Goal: Information Seeking & Learning: Learn about a topic

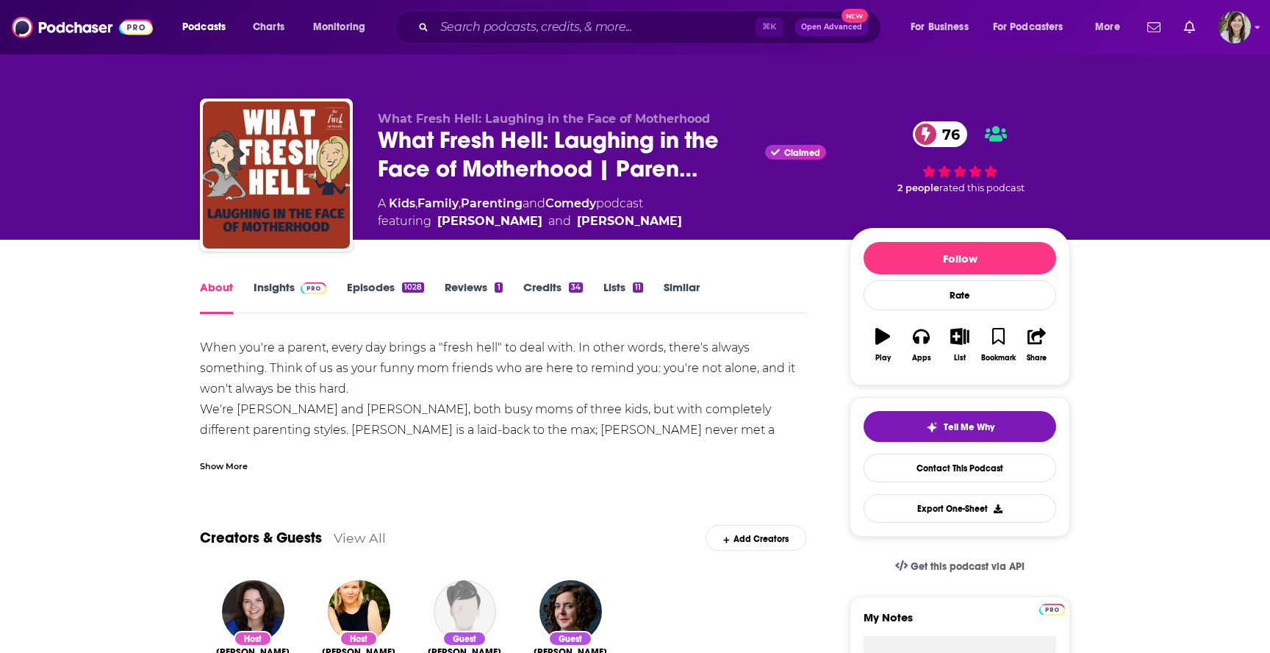
click at [376, 287] on link "Episodes 1028" at bounding box center [385, 297] width 77 height 34
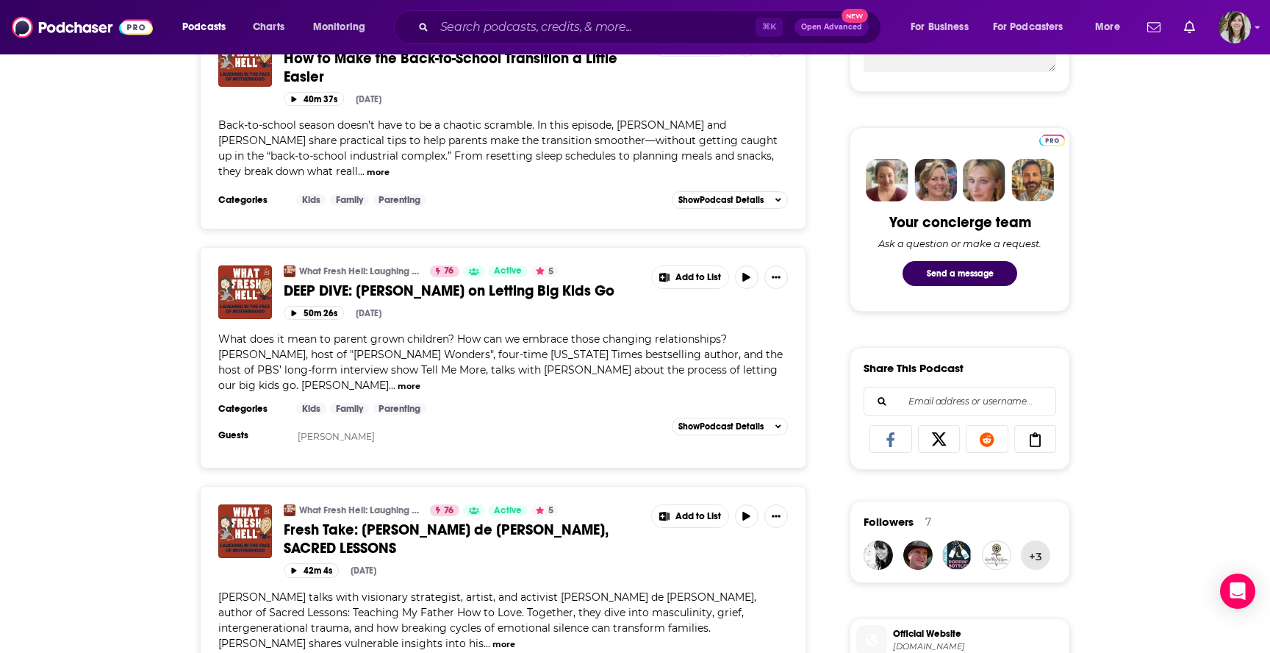
scroll to position [640, 0]
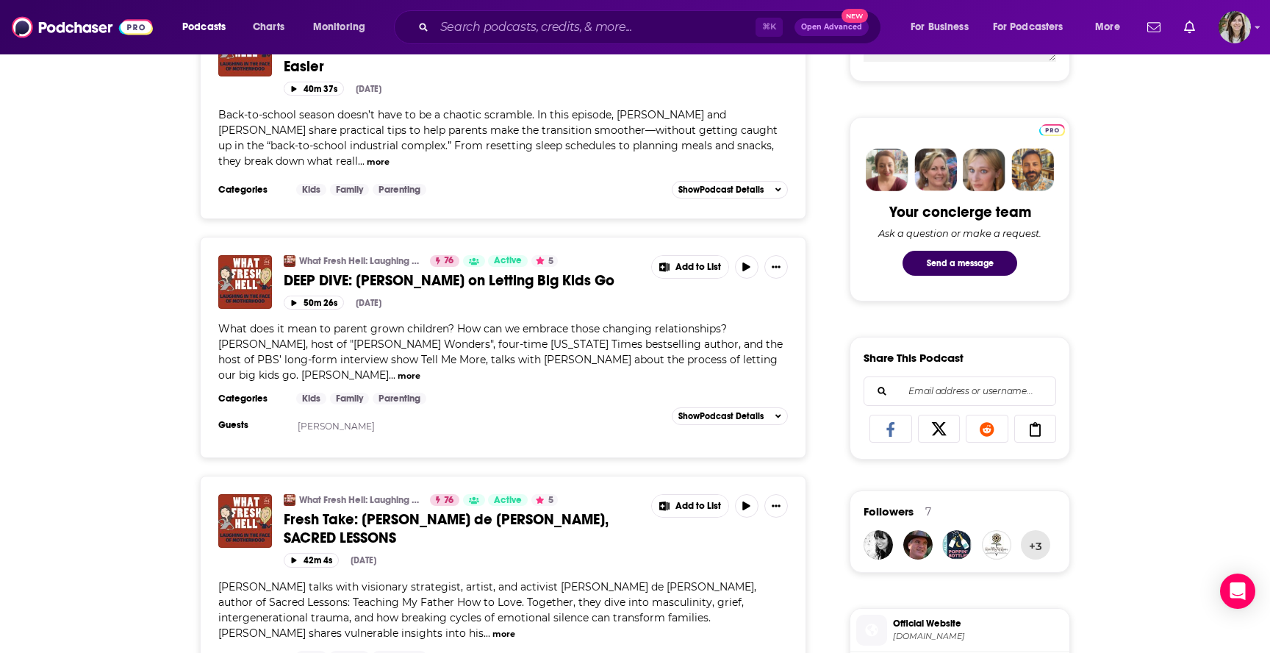
click at [428, 271] on span "DEEP DIVE: Kelly Corrigan on Letting Big Kids Go" at bounding box center [449, 280] width 331 height 18
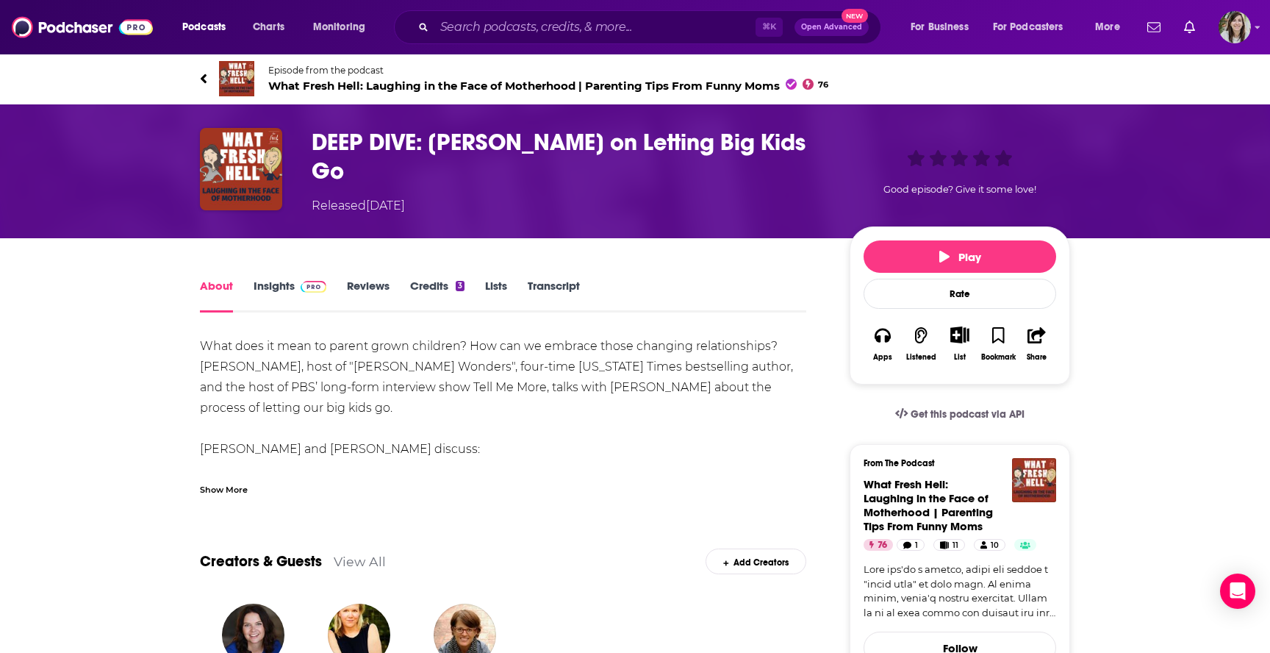
click at [25, 231] on div "DEEP DIVE: Kelly Corrigan on Letting Big Kids Go Released Monday, 18th August 2…" at bounding box center [635, 171] width 1270 height 134
click at [207, 76] on link "Episode from the podcast What Fresh Hell: Laughing in the Face of Motherhood | …" at bounding box center [635, 78] width 871 height 35
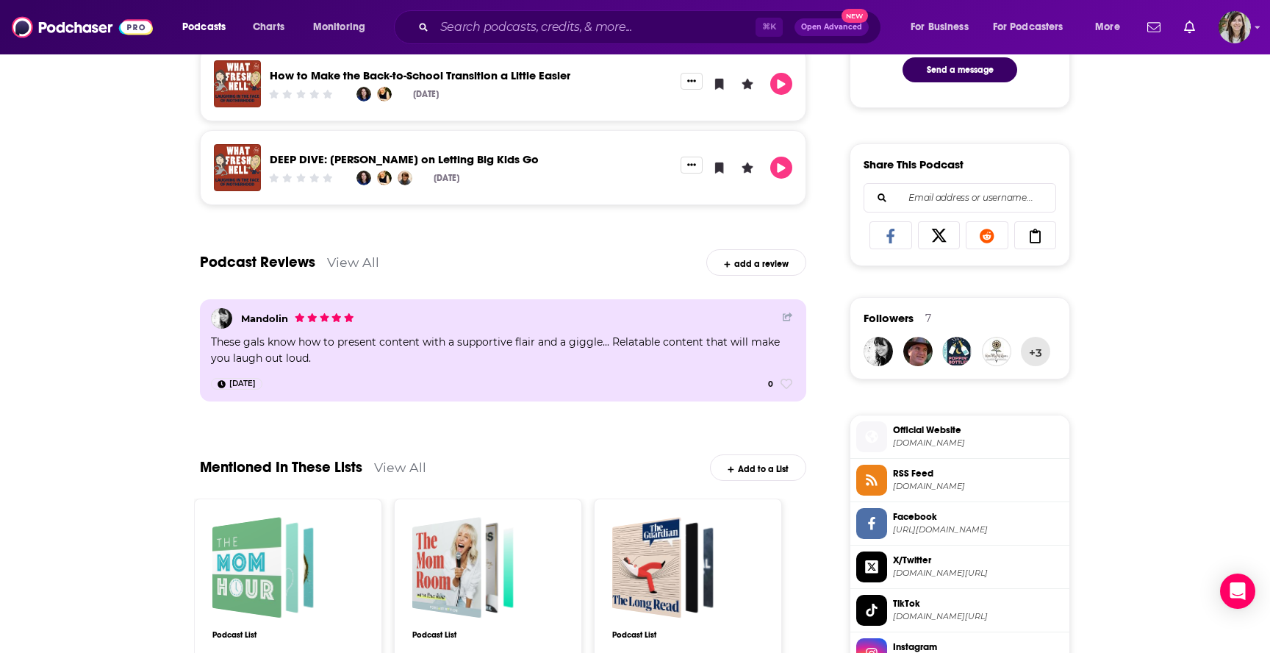
scroll to position [854, 0]
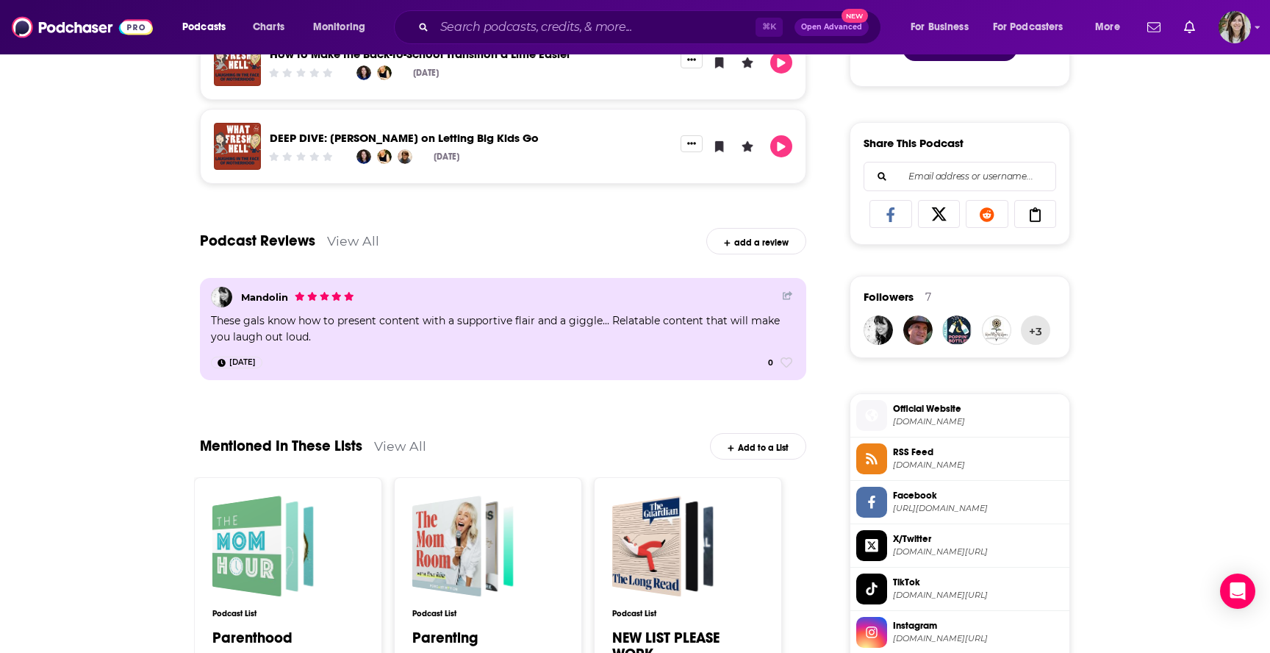
click at [982, 630] on span "Instagram" at bounding box center [978, 625] width 171 height 13
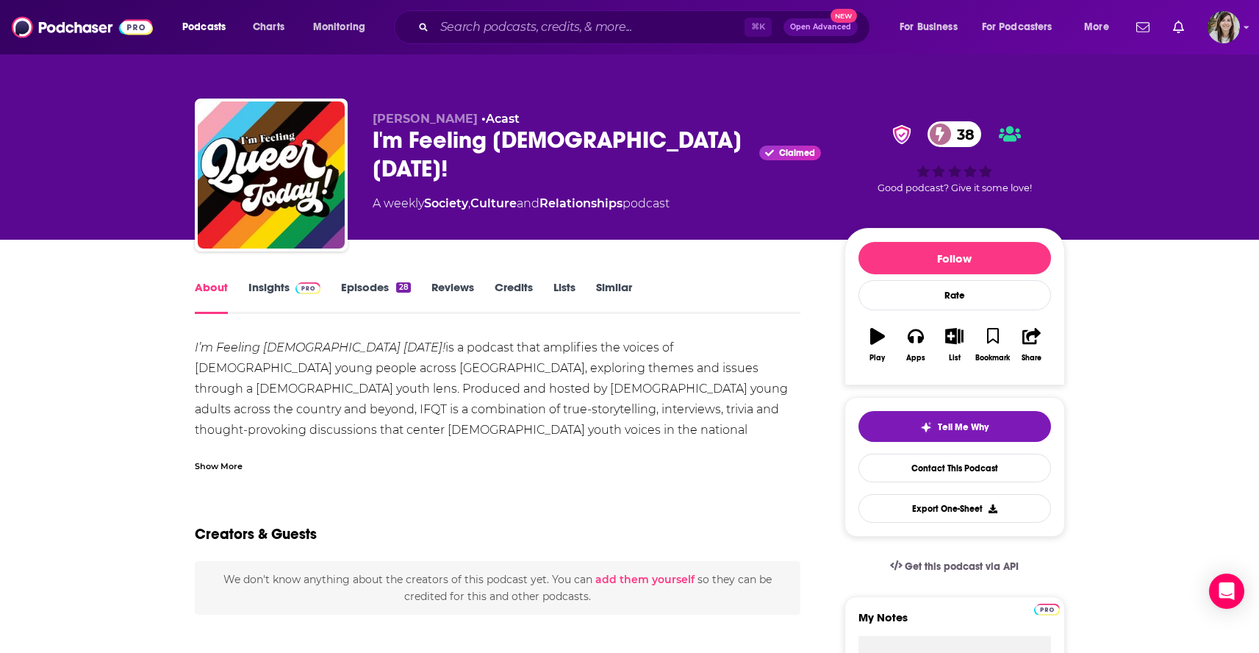
click at [358, 290] on link "Episodes 28" at bounding box center [375, 297] width 69 height 34
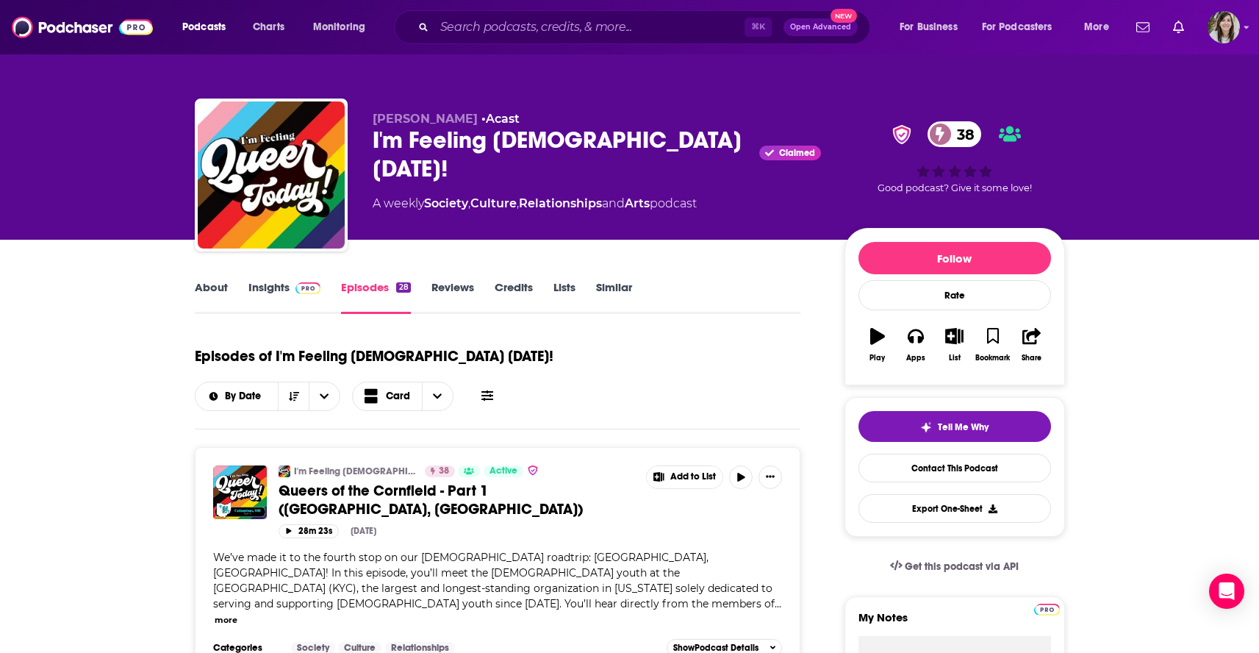
click at [196, 285] on link "About" at bounding box center [211, 297] width 33 height 34
